Goal: Transaction & Acquisition: Purchase product/service

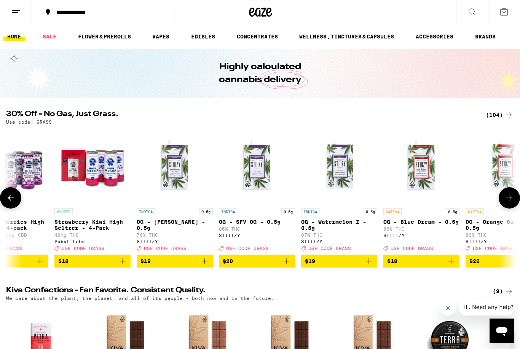
scroll to position [0, 1515]
click at [206, 266] on icon "Add to bag" at bounding box center [204, 261] width 9 height 9
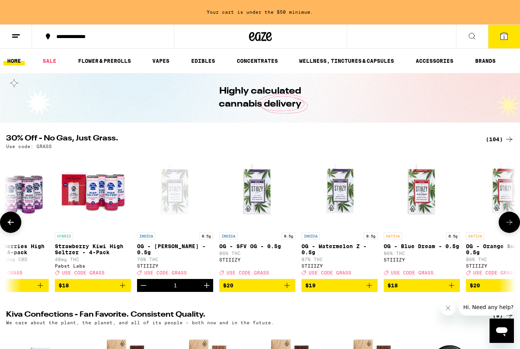
click at [289, 290] on icon "Add to bag" at bounding box center [287, 285] width 9 height 9
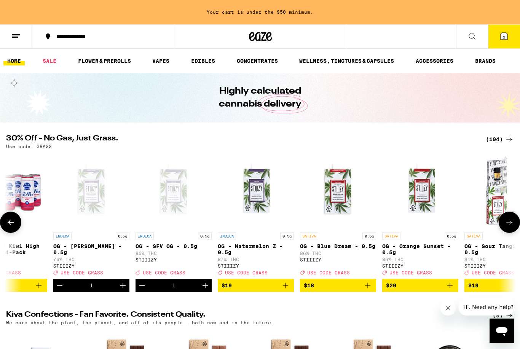
scroll to position [0, 1605]
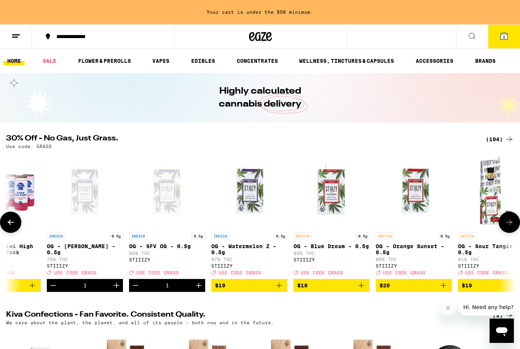
click at [362, 288] on icon "Add to bag" at bounding box center [361, 285] width 5 height 5
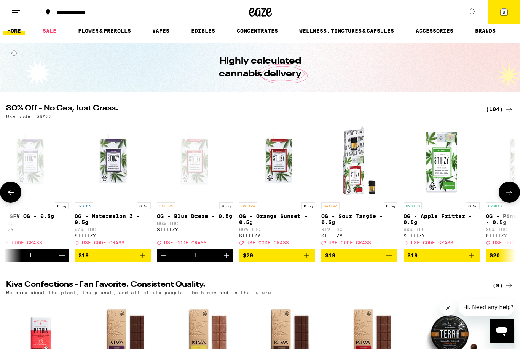
scroll to position [0, 1745]
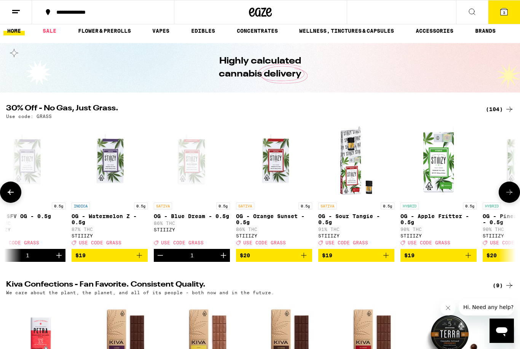
click at [388, 260] on icon "Add to bag" at bounding box center [386, 255] width 9 height 9
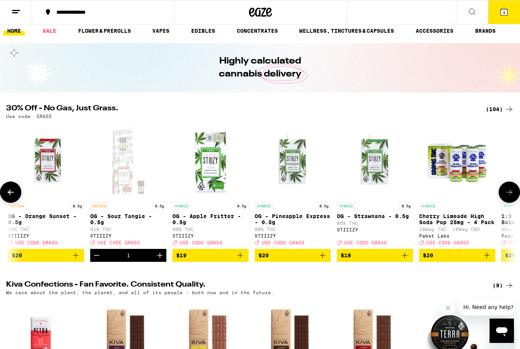
scroll to position [0, 1974]
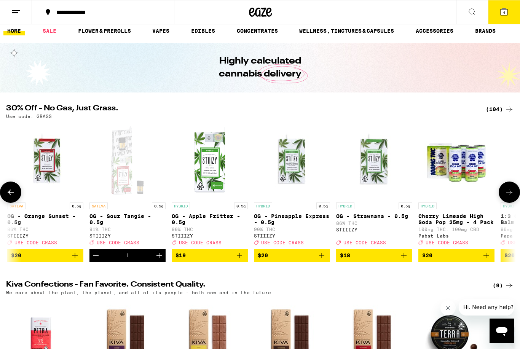
click at [323, 260] on icon "Add to bag" at bounding box center [321, 255] width 9 height 9
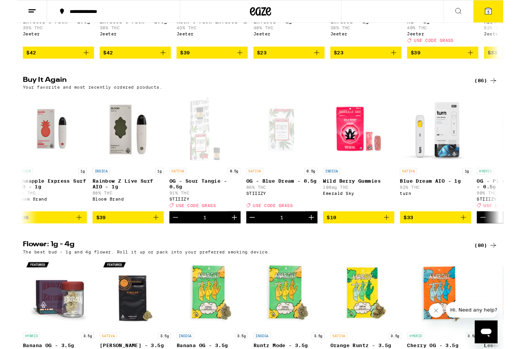
scroll to position [0, 90]
click at [398, 237] on icon "Add to bag" at bounding box center [394, 232] width 9 height 9
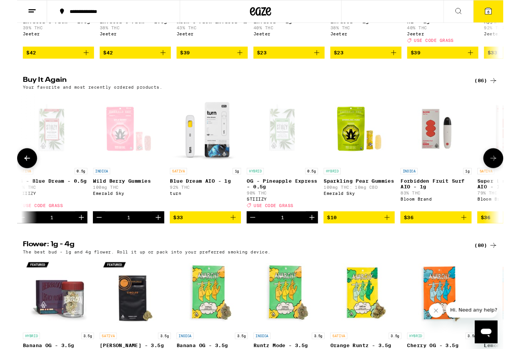
scroll to position [0, 337]
click at [398, 237] on icon "Add to bag" at bounding box center [394, 232] width 9 height 9
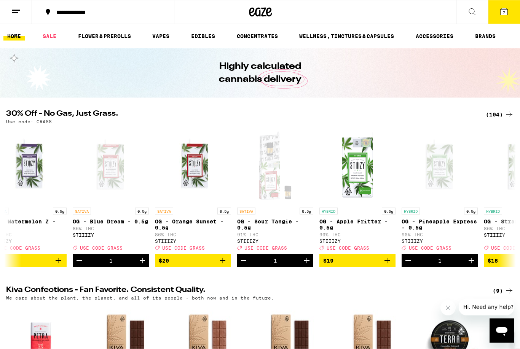
scroll to position [0, 0]
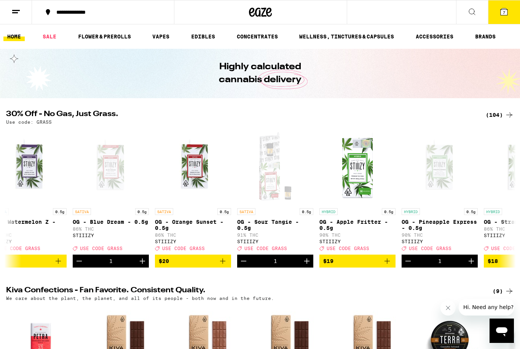
click at [225, 264] on icon "Add to bag" at bounding box center [222, 261] width 9 height 9
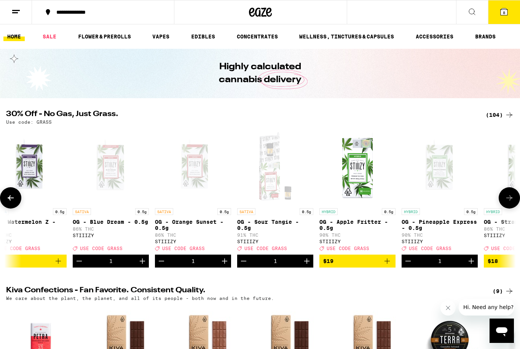
click at [509, 11] on icon at bounding box center [504, 11] width 9 height 9
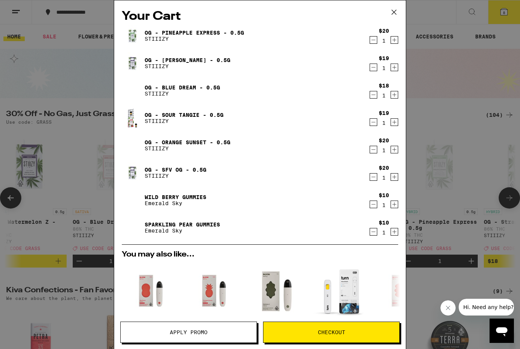
click at [443, 187] on div "Your Cart OG - Pineapple Express - 0.5g STIIIZY $20 1 OG - [PERSON_NAME] XIII -…" at bounding box center [260, 174] width 520 height 349
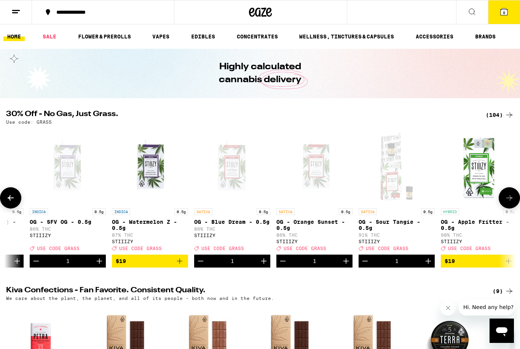
scroll to position [0, 1702]
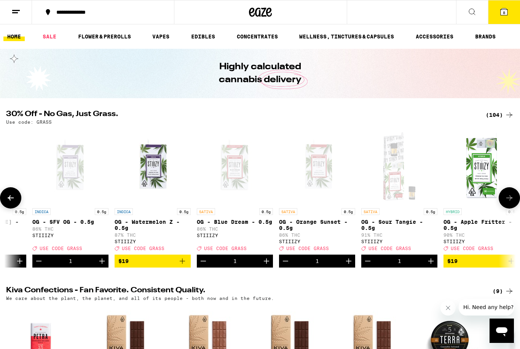
click at [503, 13] on span "8" at bounding box center [504, 12] width 2 height 5
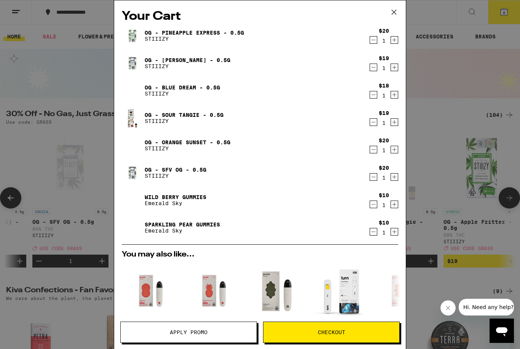
click at [393, 69] on icon "Increment" at bounding box center [394, 67] width 7 height 9
click at [395, 181] on icon "Increment" at bounding box center [394, 177] width 7 height 9
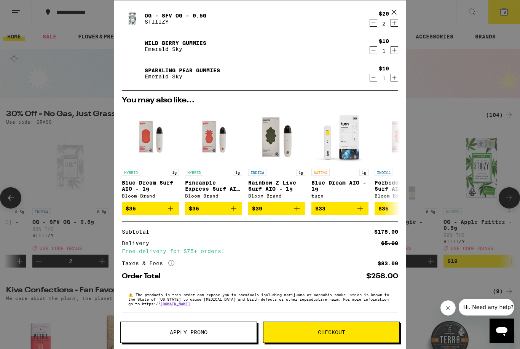
scroll to position [162, 0]
click at [182, 334] on span "Apply Promo" at bounding box center [189, 332] width 38 height 5
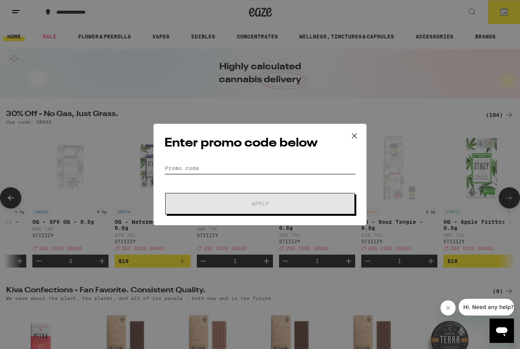
click at [259, 163] on input "Promo Code" at bounding box center [260, 168] width 191 height 11
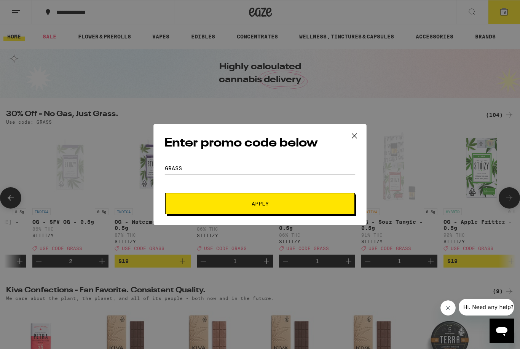
type input "Grass"
click at [292, 204] on span "Apply" at bounding box center [260, 203] width 137 height 5
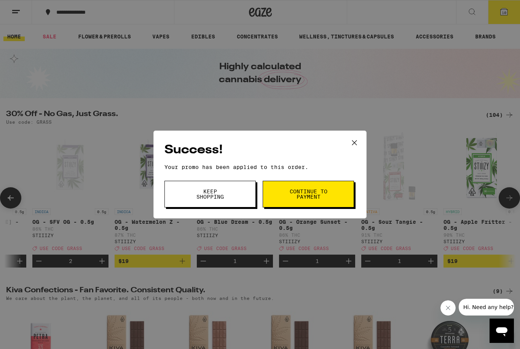
click at [316, 197] on span "Continue to payment" at bounding box center [308, 194] width 39 height 11
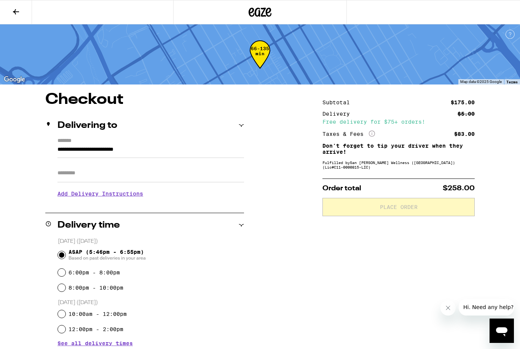
click at [195, 173] on input "Apt/Suite" at bounding box center [151, 173] width 187 height 18
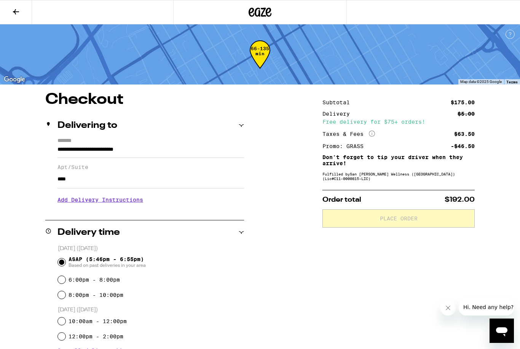
type input "****"
click at [90, 208] on h3 "Add Delivery Instructions" at bounding box center [151, 200] width 187 height 18
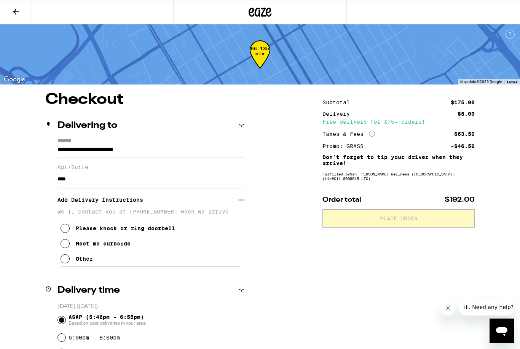
click at [68, 267] on button "Other" at bounding box center [77, 258] width 32 height 15
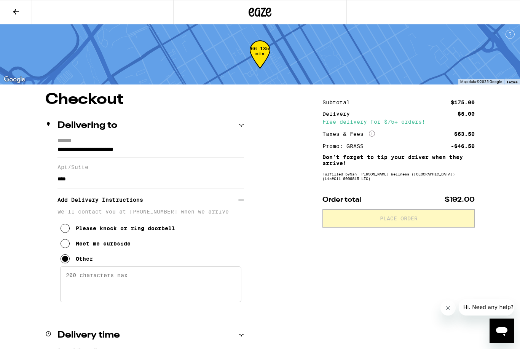
click at [86, 285] on textarea "Enter any other delivery instructions you want driver to know" at bounding box center [150, 285] width 181 height 36
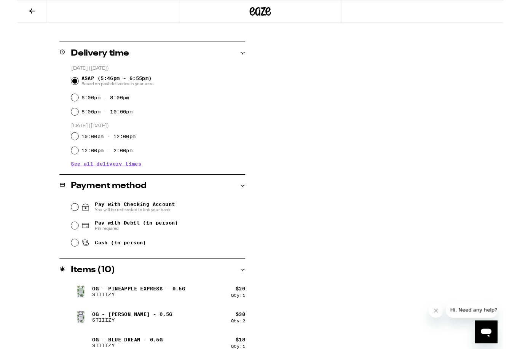
scroll to position [278, 0]
type textarea "North side of complex near [PERSON_NAME][GEOGRAPHIC_DATA]. Call when here and I…"
click at [59, 264] on input "Cash (in person)" at bounding box center [62, 260] width 8 height 8
radio input "true"
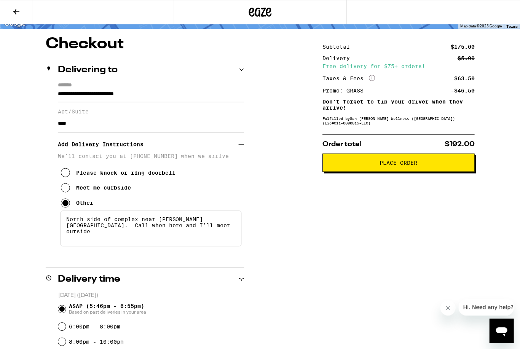
scroll to position [56, 0]
click at [411, 165] on span "Place Order" at bounding box center [399, 162] width 38 height 5
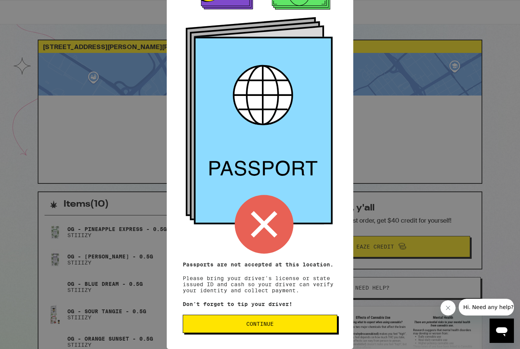
scroll to position [37, 0]
click at [273, 206] on div "Remember! Bring your ID and cash Passports are not accepted at this location. P…" at bounding box center [260, 140] width 187 height 418
click at [250, 327] on span "Continue" at bounding box center [259, 324] width 27 height 5
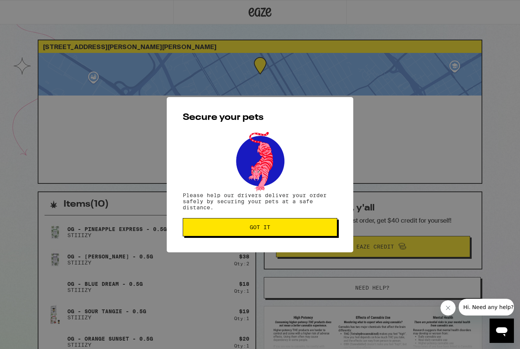
click at [259, 226] on span "Got it" at bounding box center [260, 227] width 21 height 5
